Goal: Task Accomplishment & Management: Use online tool/utility

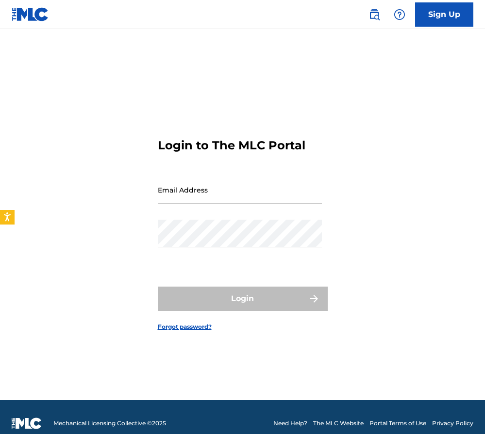
click at [202, 191] on input "Email Address" at bounding box center [240, 190] width 164 height 28
type input "[EMAIL_ADDRESS][DOMAIN_NAME]"
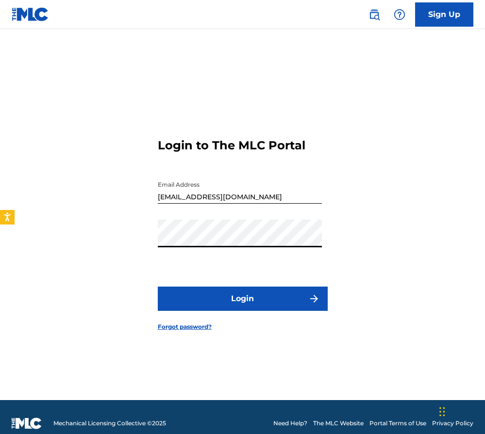
click at [238, 294] on button "Login" at bounding box center [243, 299] width 170 height 24
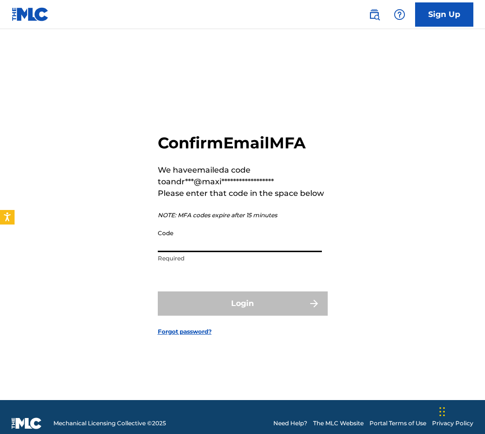
click at [206, 240] on input "Code" at bounding box center [240, 239] width 164 height 28
click at [193, 239] on input "Code" at bounding box center [240, 239] width 164 height 28
paste input "802199"
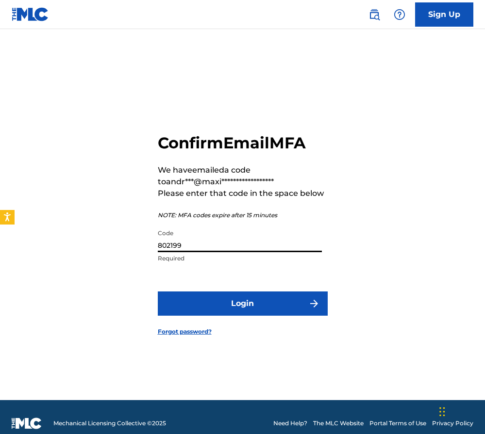
type input "802199"
click at [212, 301] on button "Login" at bounding box center [243, 304] width 170 height 24
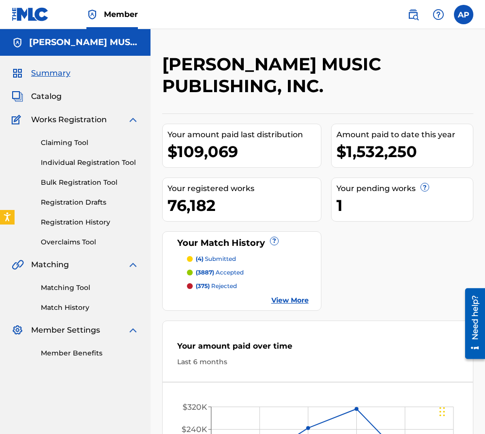
click at [82, 245] on link "Overclaims Tool" at bounding box center [90, 242] width 98 height 10
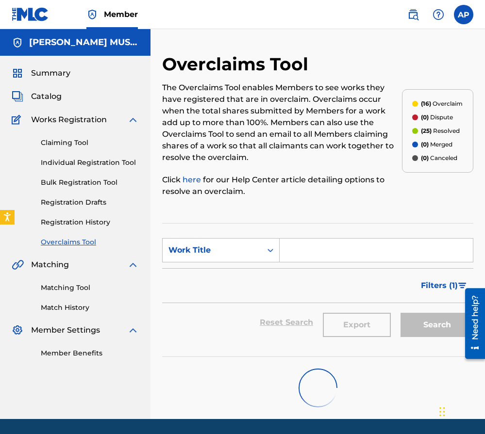
click at [288, 256] on input "Search Form" at bounding box center [376, 250] width 193 height 23
type input "y la loca era yo"
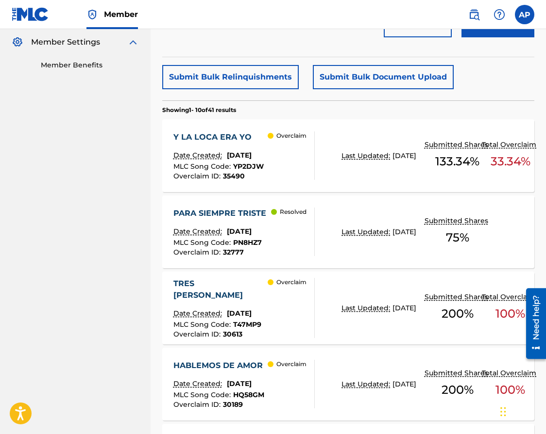
scroll to position [289, 0]
click at [220, 131] on div "Y LA LOCA ERA YO" at bounding box center [218, 137] width 90 height 12
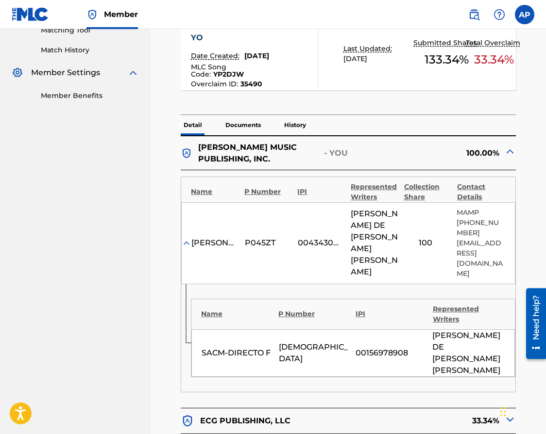
scroll to position [241, 0]
